Goal: Obtain resource: Obtain resource

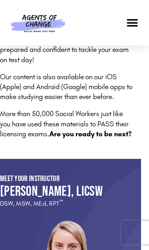
scroll to position [541, 8]
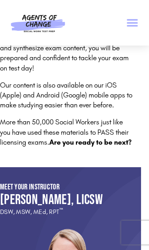
click at [130, 24] on icon "Menu Toggle" at bounding box center [132, 23] width 12 height 12
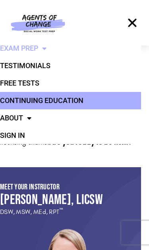
click at [25, 102] on link "Continuing Education" at bounding box center [66, 100] width 149 height 17
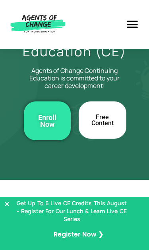
scroll to position [83, 0]
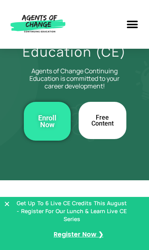
click at [113, 117] on span "Free Content" at bounding box center [102, 121] width 22 height 12
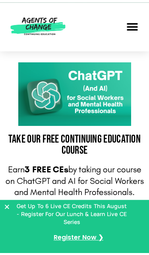
scroll to position [118, 0]
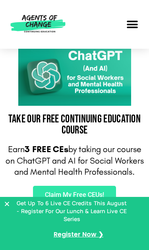
click at [90, 192] on span "Claim My Free CEUs!" at bounding box center [74, 195] width 59 height 6
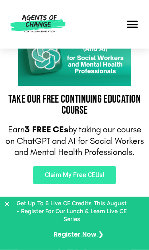
scroll to position [138, 0]
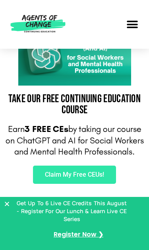
click at [48, 176] on span "Claim My Free CEUs!" at bounding box center [74, 175] width 59 height 6
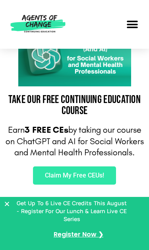
scroll to position [142, 0]
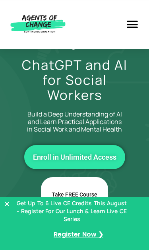
scroll to position [46, 0]
